Goal: Information Seeking & Learning: Learn about a topic

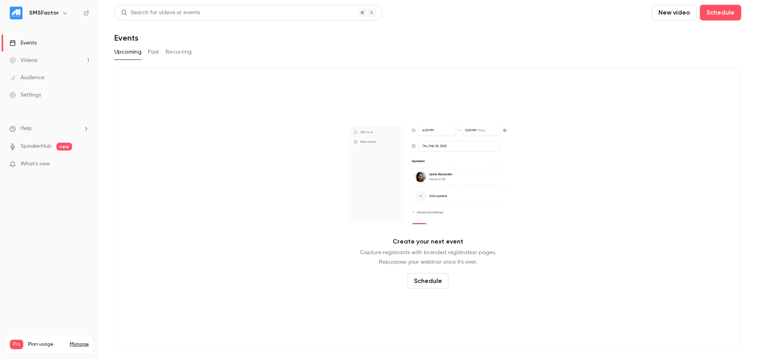
click at [154, 52] on button "Past" at bounding box center [153, 52] width 11 height 13
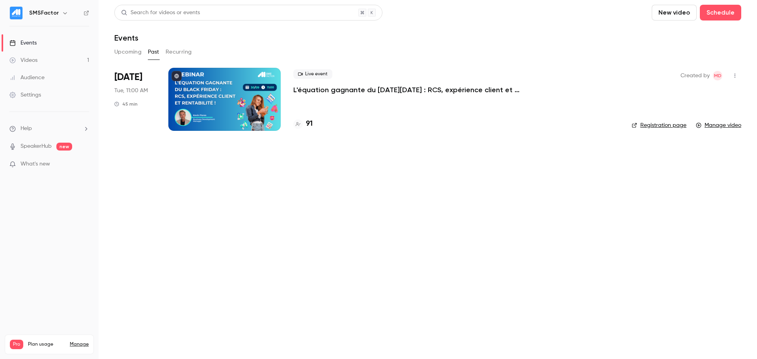
click at [311, 89] on p "L'équation gagnante du [DATE][DATE] : RCS, expérience client et rentabilité !" at bounding box center [411, 89] width 237 height 9
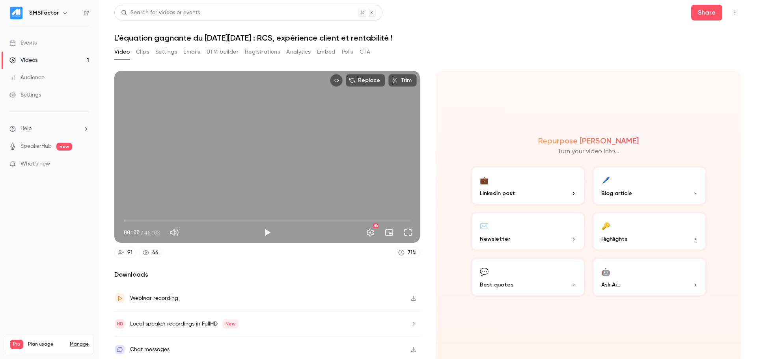
click at [261, 52] on button "Registrations" at bounding box center [262, 52] width 35 height 13
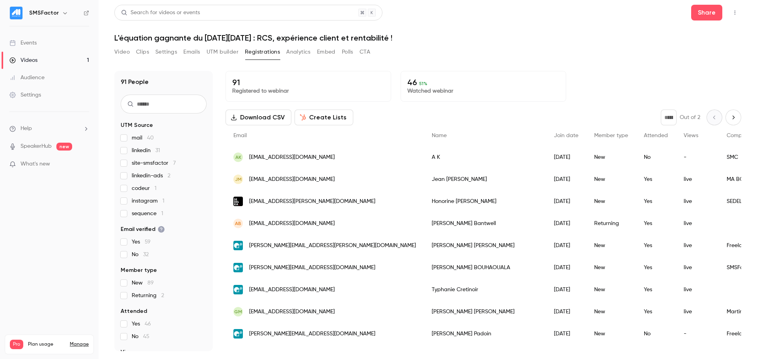
click at [145, 161] on span "site-smsfactor 7" at bounding box center [154, 163] width 44 height 8
